Goal: Task Accomplishment & Management: Manage account settings

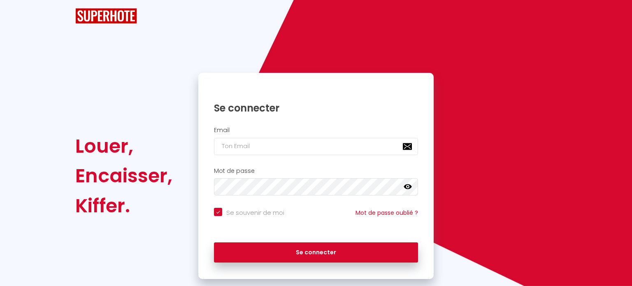
checkbox input "true"
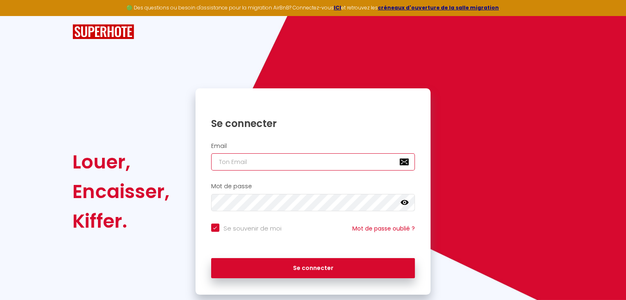
click at [243, 162] on input "email" at bounding box center [313, 161] width 204 height 17
type input "e"
checkbox input "true"
type input "er"
checkbox input "true"
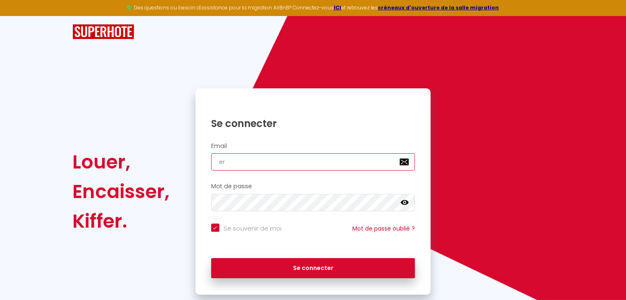
type input "[PERSON_NAME]"
checkbox input "true"
type input "[PERSON_NAME]."
checkbox input "true"
type input "[PERSON_NAME].a"
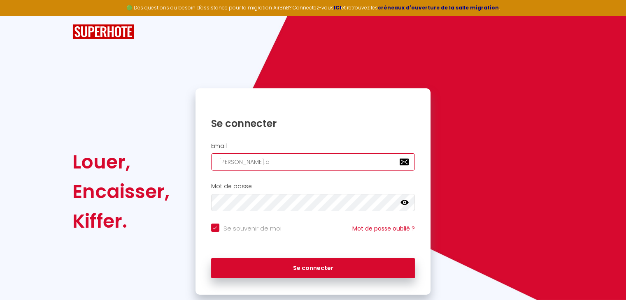
checkbox input "true"
type input "[PERSON_NAME].an"
checkbox input "true"
type input "[PERSON_NAME].ant"
checkbox input "true"
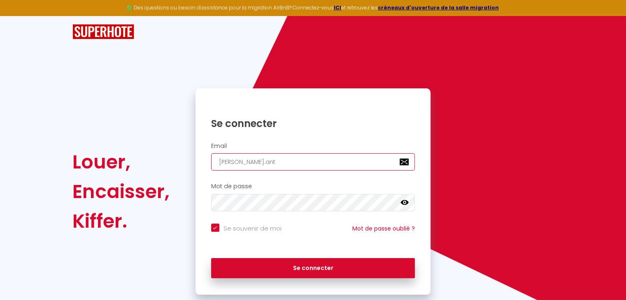
type input "[PERSON_NAME].anto"
checkbox input "true"
type input "[PERSON_NAME].[PERSON_NAME]"
checkbox input "true"
type input "[PERSON_NAME].[PERSON_NAME]"
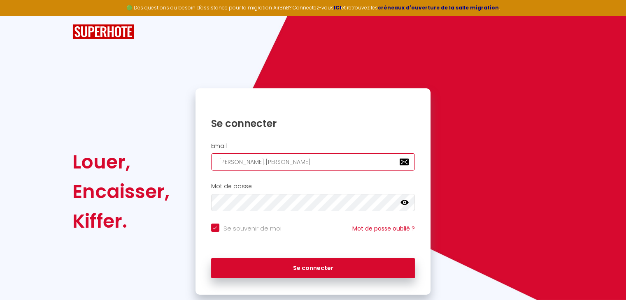
checkbox input "true"
type input "[PERSON_NAME].[PERSON_NAME]@"
checkbox input "true"
type input "[PERSON_NAME].antony@o"
checkbox input "true"
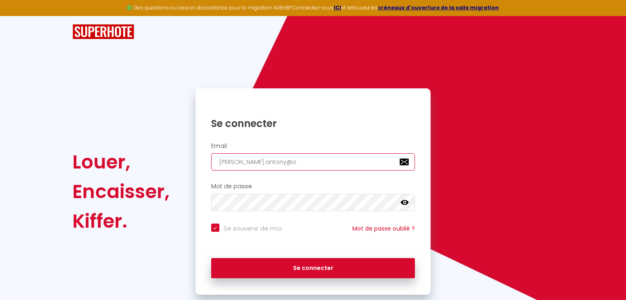
type input "[PERSON_NAME].antony@ou"
checkbox input "true"
type input "[PERSON_NAME].antony@out"
checkbox input "true"
type input "[PERSON_NAME].antony@outl"
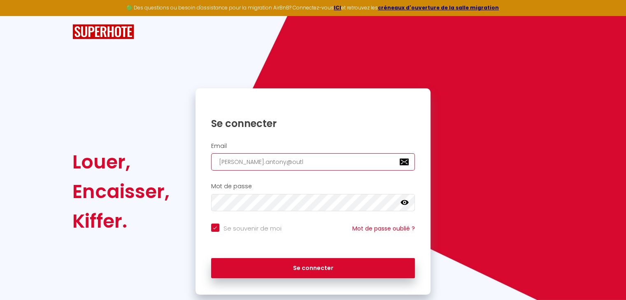
checkbox input "true"
type input "[PERSON_NAME].antony@outlo"
checkbox input "true"
type input "[PERSON_NAME].antony@outloo"
checkbox input "true"
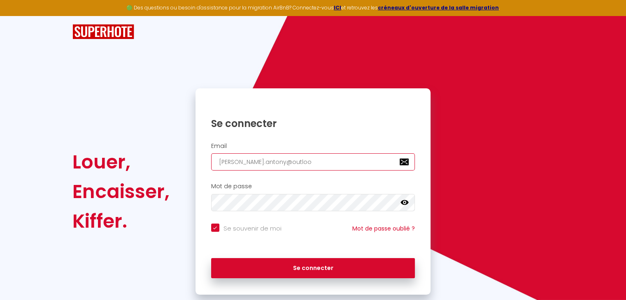
type input "[PERSON_NAME][EMAIL_ADDRESS]"
checkbox input "true"
type input "[PERSON_NAME][EMAIL_ADDRESS]."
checkbox input "true"
type input "[PERSON_NAME].antony@outlook.f"
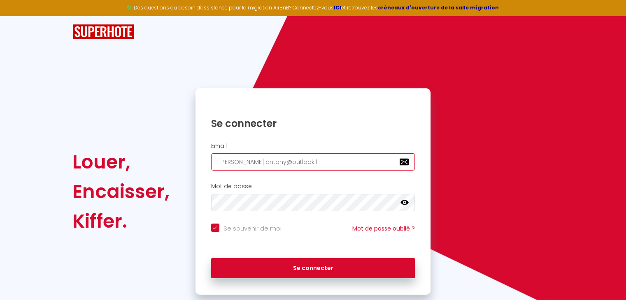
checkbox input "true"
type input "[PERSON_NAME][EMAIL_ADDRESS][DOMAIN_NAME]"
checkbox input "true"
type input "[PERSON_NAME][EMAIL_ADDRESS][DOMAIN_NAME]"
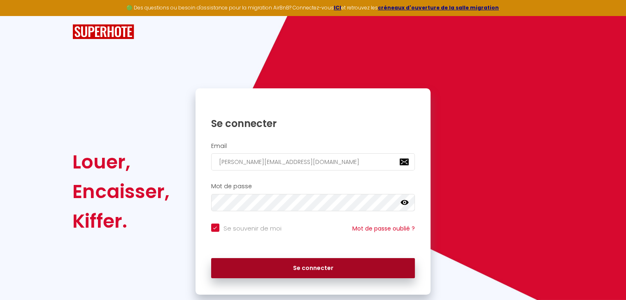
click at [301, 264] on button "Se connecter" at bounding box center [313, 268] width 204 height 21
checkbox input "true"
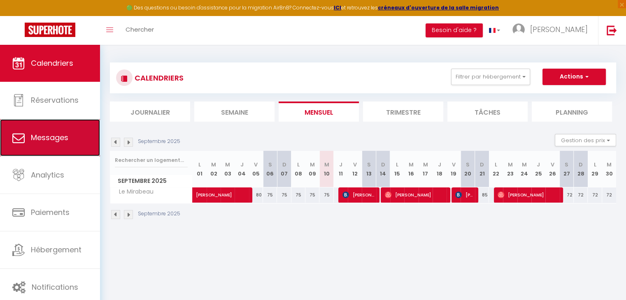
click at [58, 137] on span "Messages" at bounding box center [49, 137] width 37 height 10
select select "message"
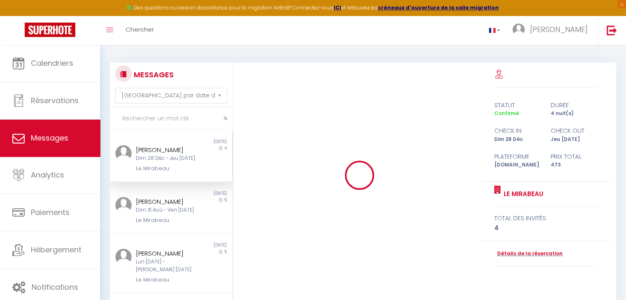
scroll to position [121, 0]
